Goal: Navigation & Orientation: Understand site structure

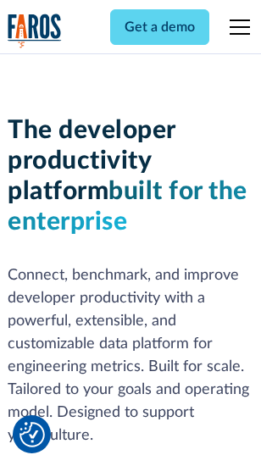
scroll to position [255, 0]
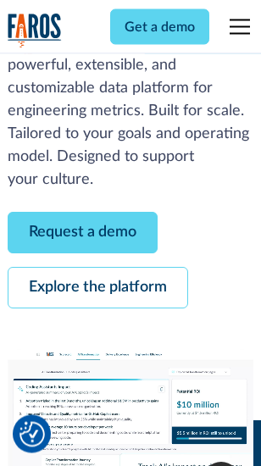
click at [83, 234] on link "Request a demo" at bounding box center [83, 234] width 150 height 42
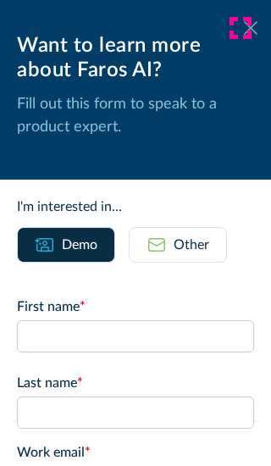
click at [244, 28] on icon at bounding box center [251, 27] width 14 height 13
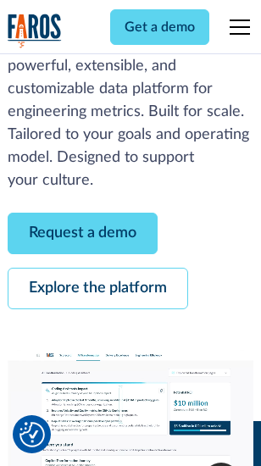
scroll to position [310, 0]
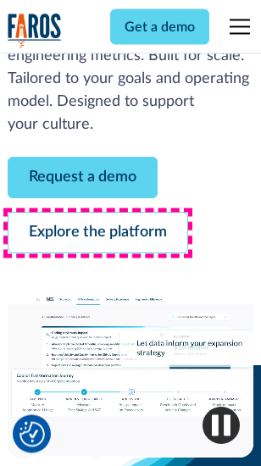
click at [97, 234] on link "Explore the platform" at bounding box center [98, 234] width 180 height 42
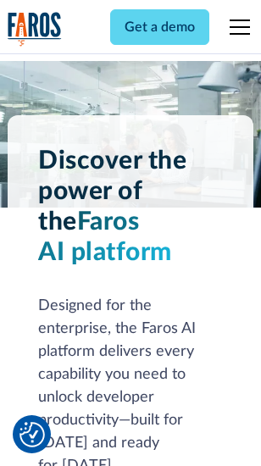
scroll to position [12914, 0]
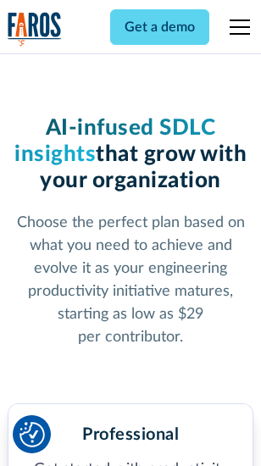
scroll to position [2693, 0]
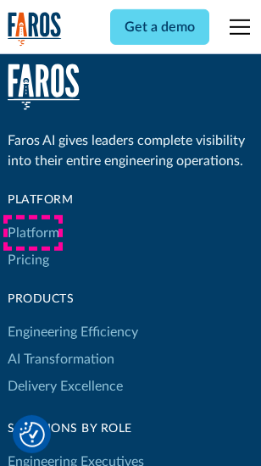
click at [33, 233] on link "Platform" at bounding box center [34, 232] width 52 height 27
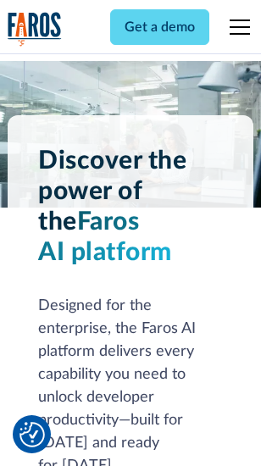
scroll to position [13458, 0]
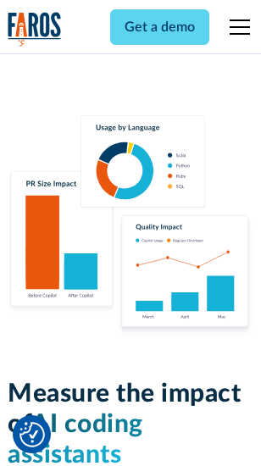
scroll to position [10585, 0]
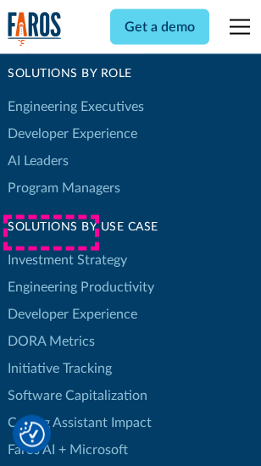
click at [51, 328] on link "DORA Metrics" at bounding box center [51, 341] width 87 height 27
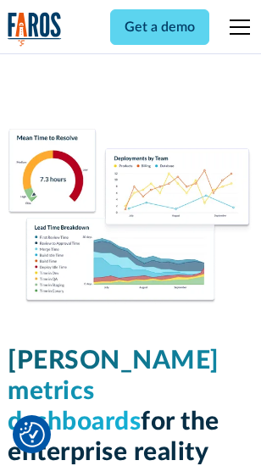
scroll to position [7509, 0]
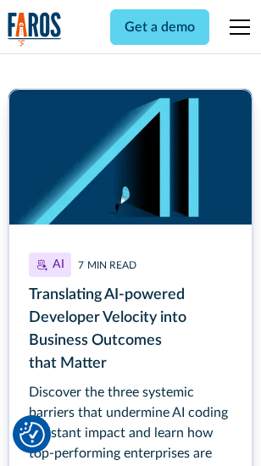
scroll to position [7596, 0]
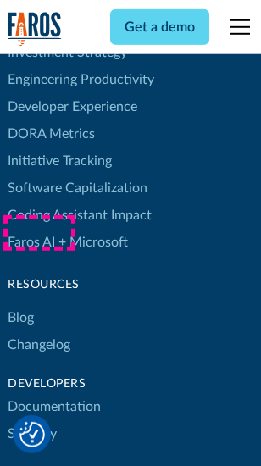
click at [39, 331] on link "Changelog" at bounding box center [39, 344] width 63 height 27
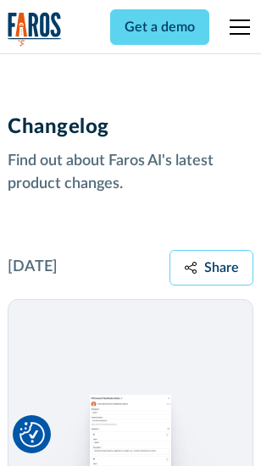
scroll to position [20785, 0]
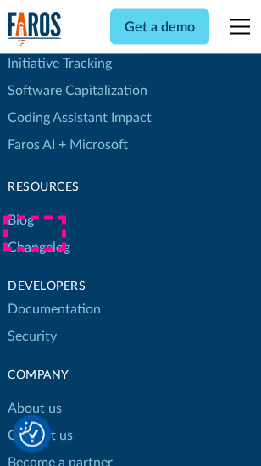
click at [34, 396] on link "About us" at bounding box center [35, 409] width 54 height 27
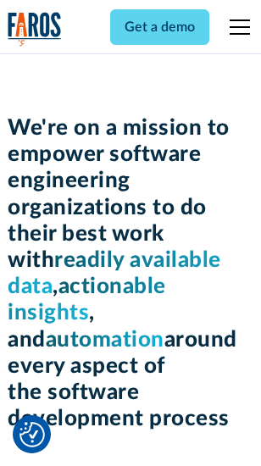
scroll to position [5867, 0]
